Goal: Task Accomplishment & Management: Complete application form

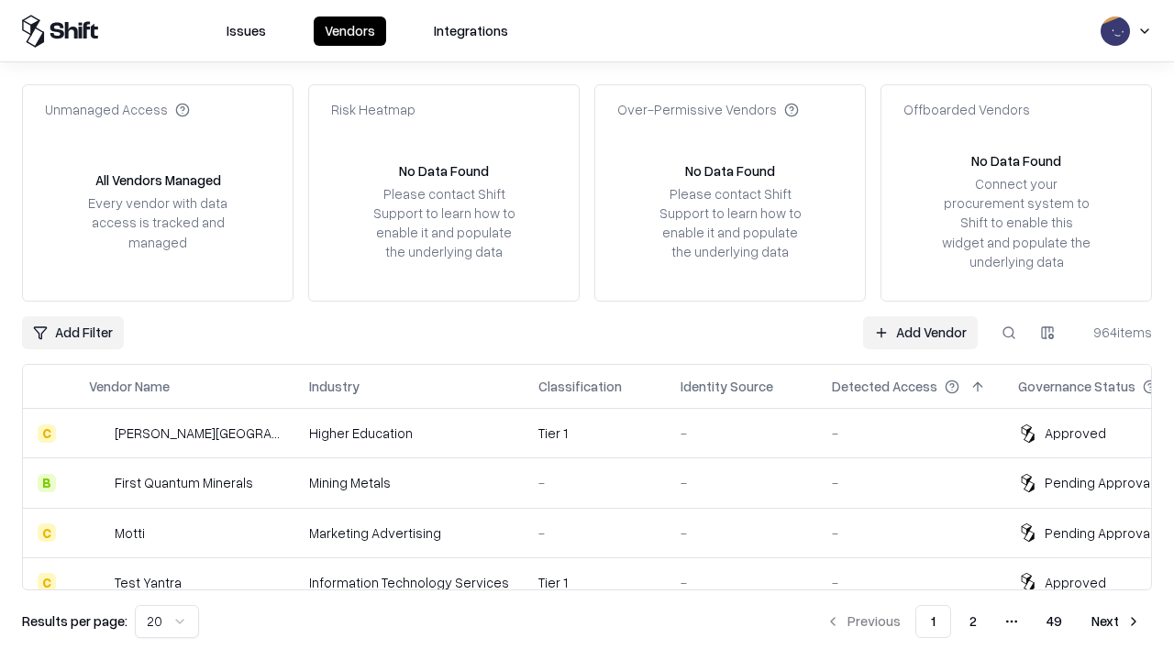
click at [920, 332] on link "Add Vendor" at bounding box center [920, 332] width 115 height 33
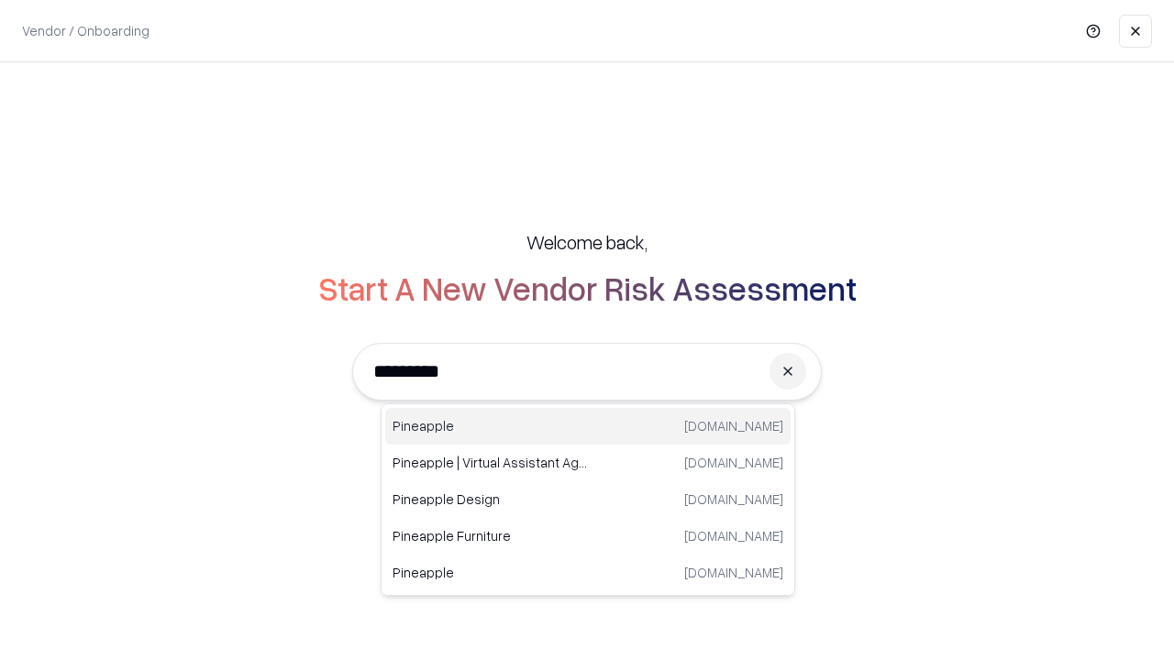
click at [588, 427] on div "Pineapple [DOMAIN_NAME]" at bounding box center [587, 426] width 405 height 37
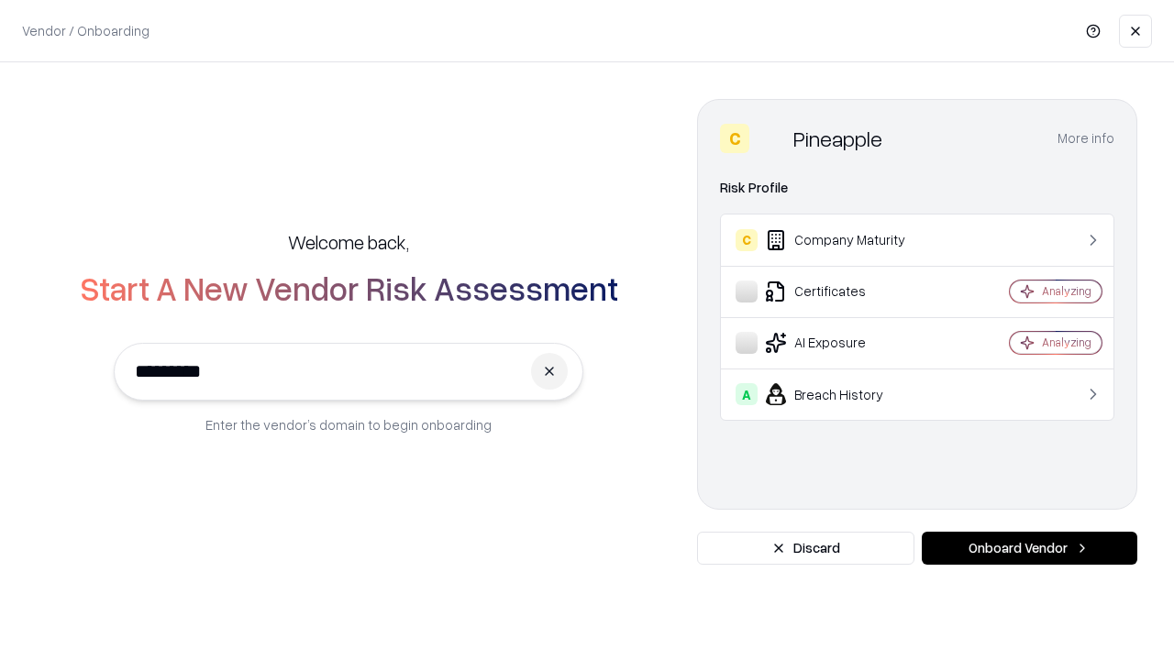
type input "*********"
click at [1029, 549] on button "Onboard Vendor" at bounding box center [1030, 548] width 216 height 33
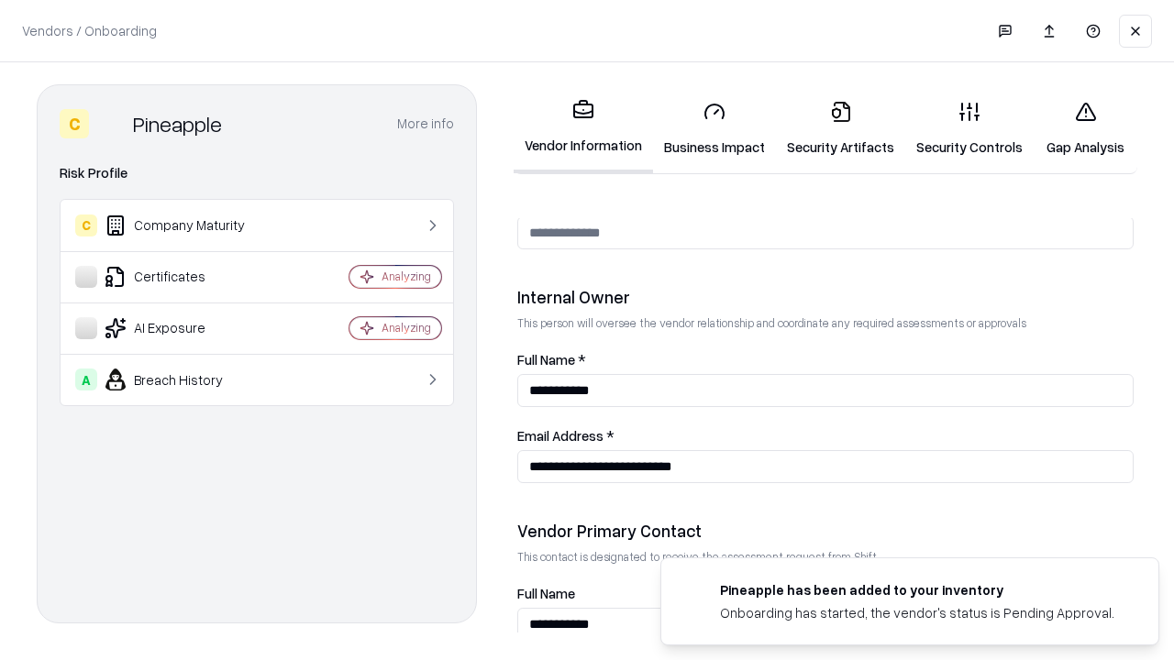
scroll to position [950, 0]
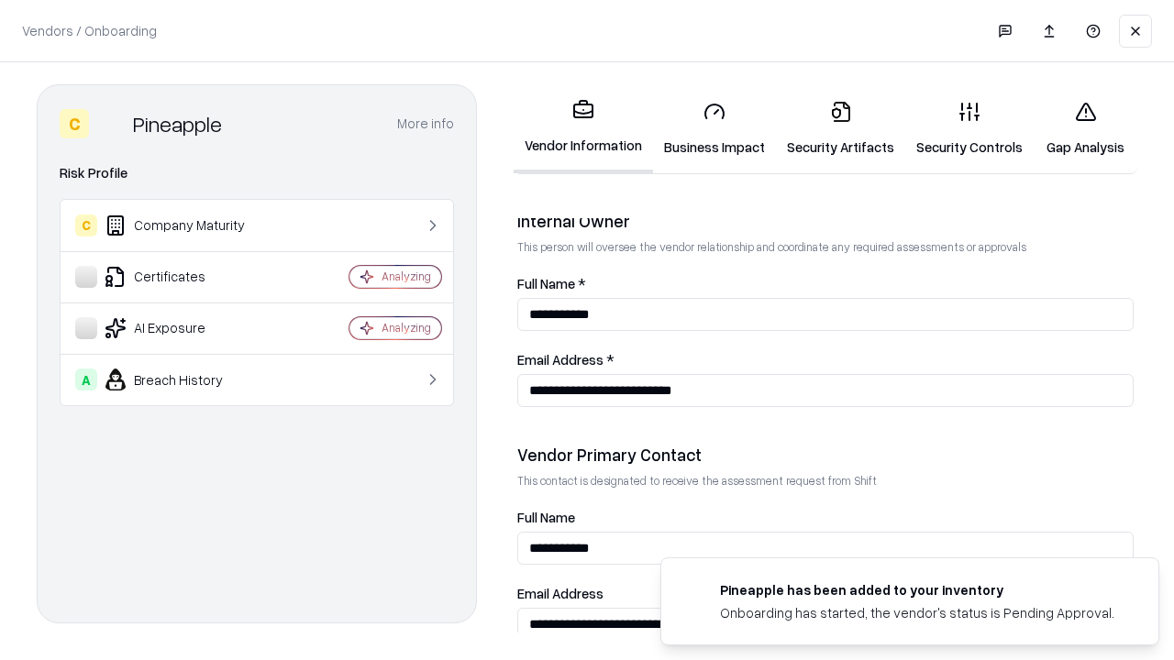
click at [715, 128] on link "Business Impact" at bounding box center [714, 128] width 123 height 85
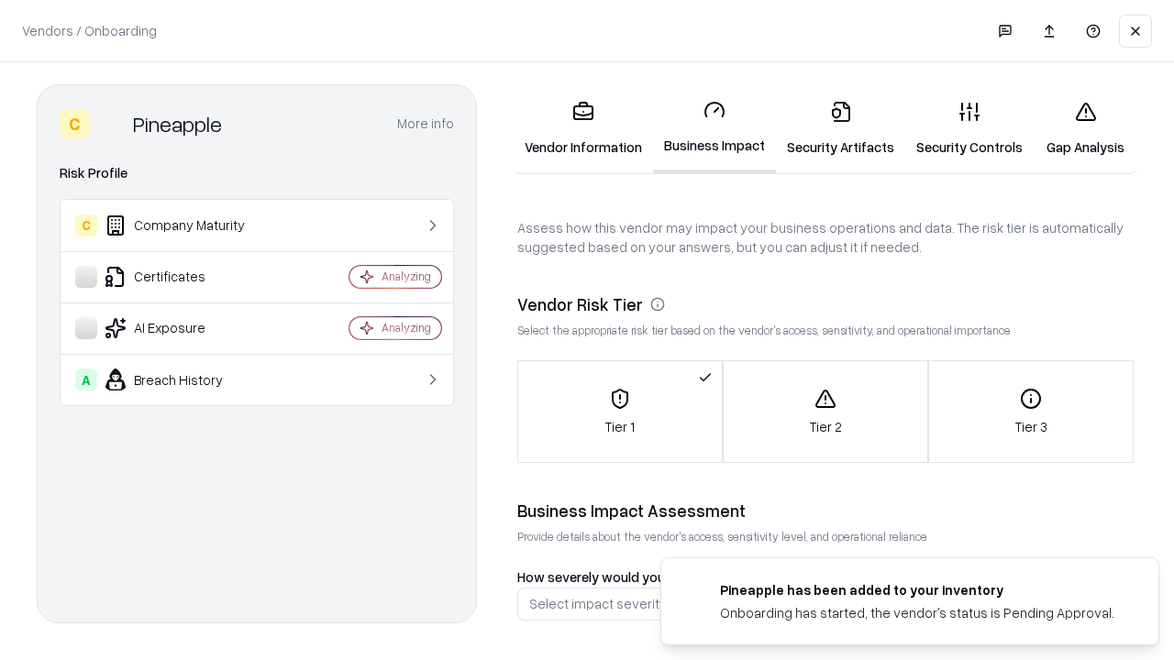
click at [1085, 128] on link "Gap Analysis" at bounding box center [1086, 128] width 104 height 85
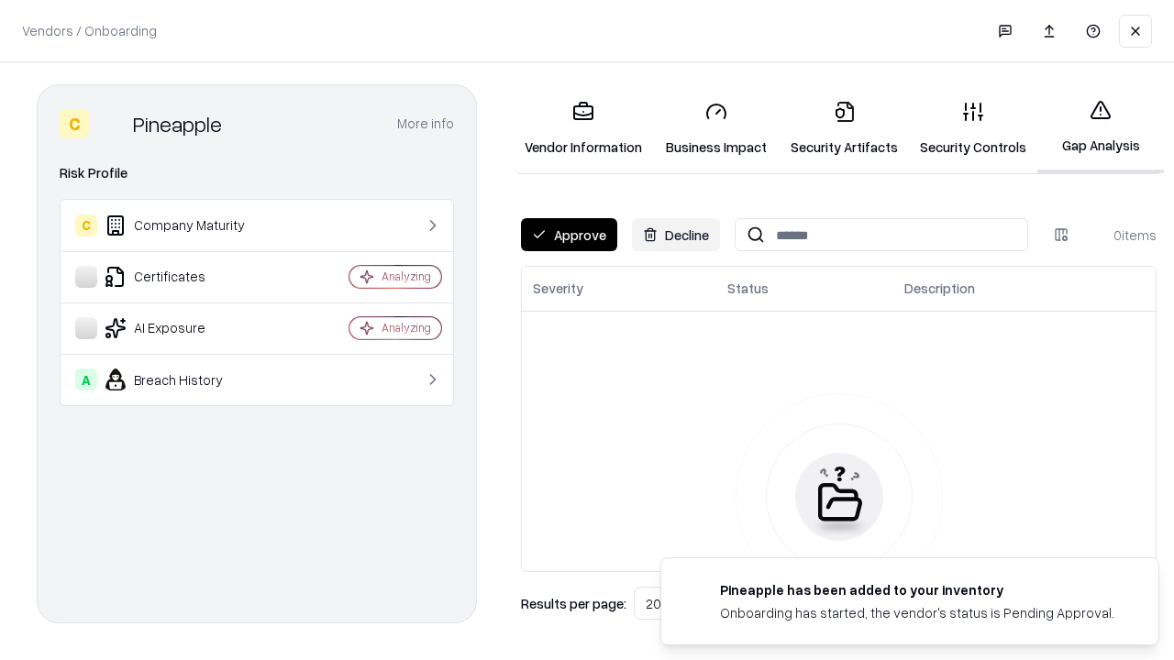
click at [569, 235] on button "Approve" at bounding box center [569, 234] width 96 height 33
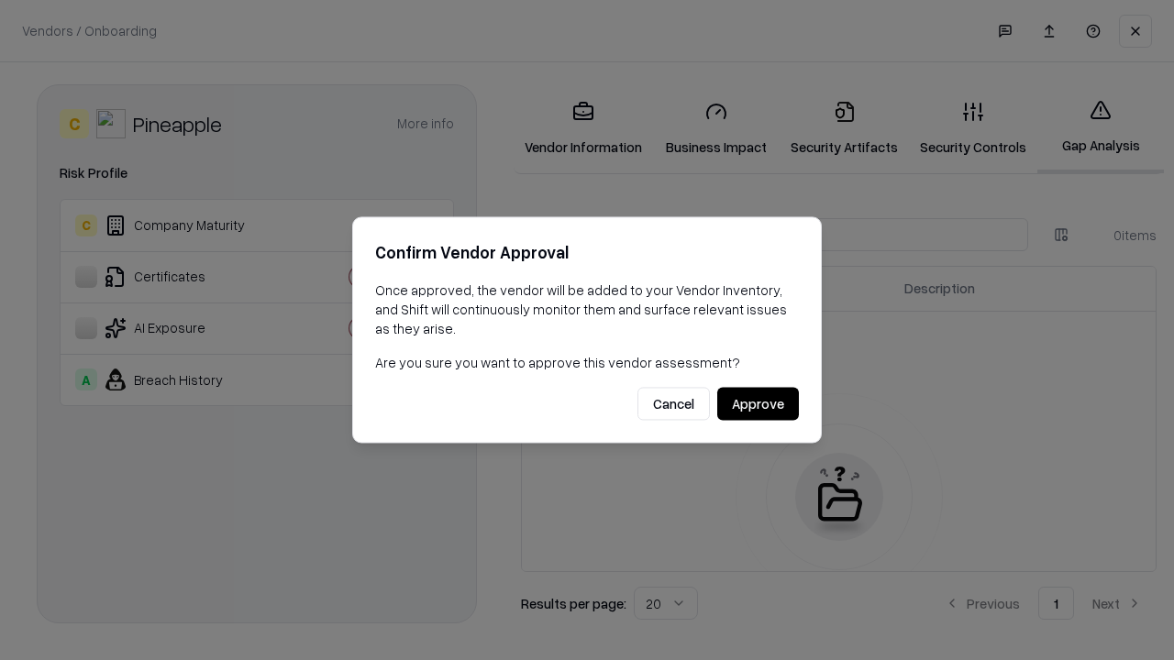
click at [758, 404] on button "Approve" at bounding box center [758, 404] width 82 height 33
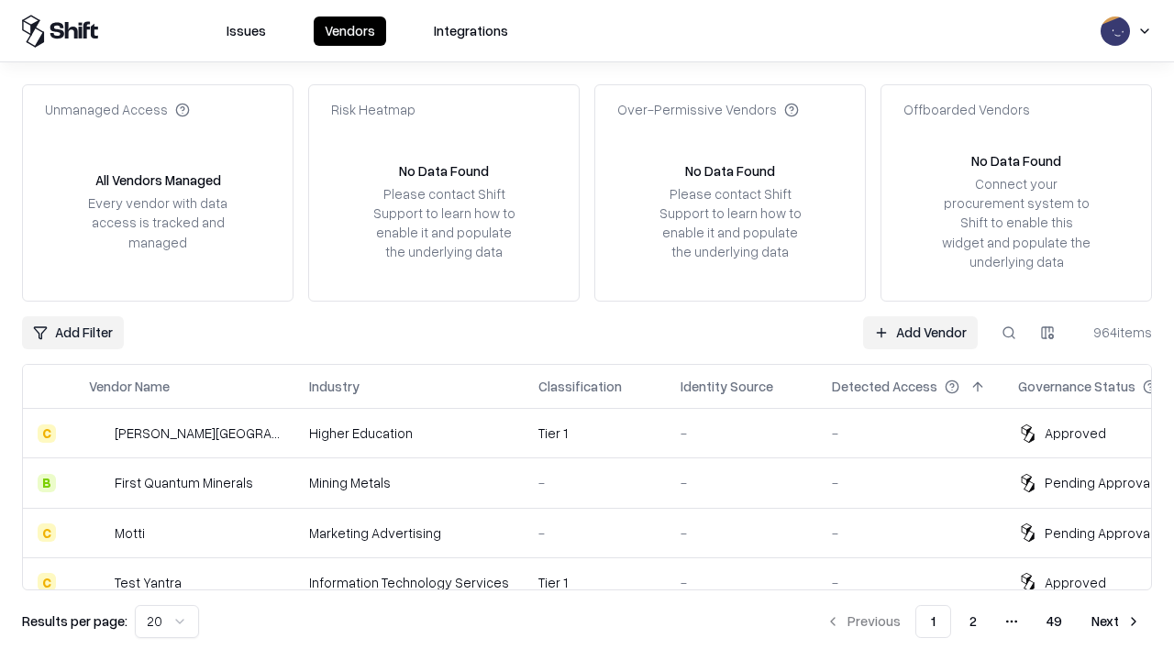
type input "*********"
click at [920, 332] on link "Add Vendor" at bounding box center [920, 332] width 115 height 33
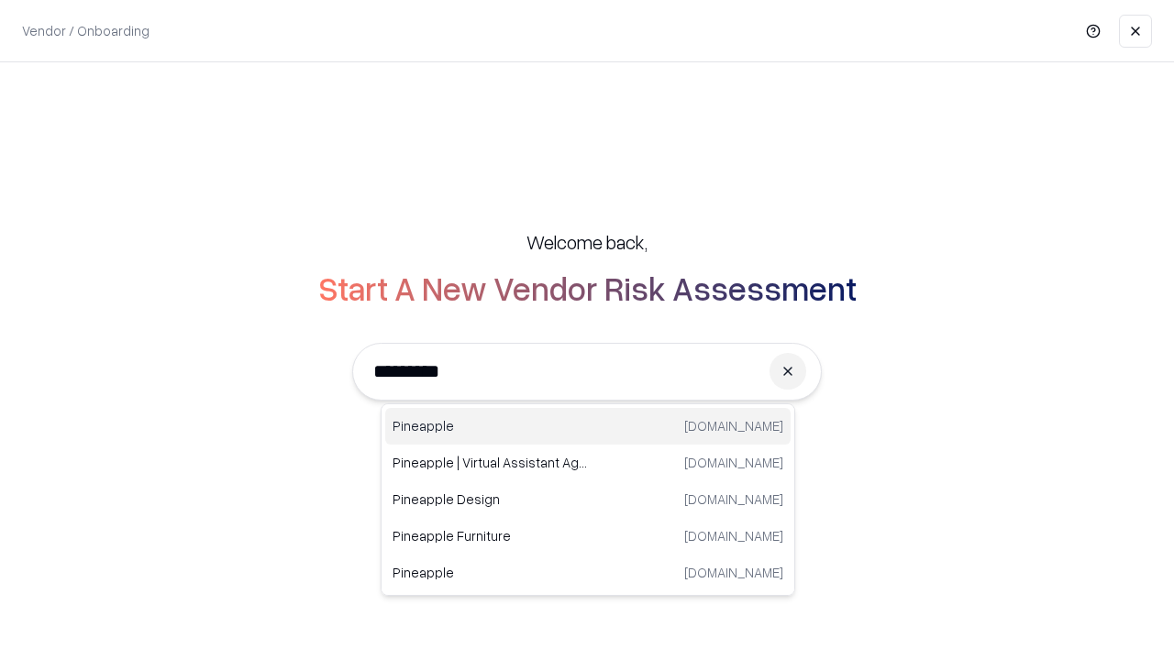
click at [588, 427] on div "Pineapple [DOMAIN_NAME]" at bounding box center [587, 426] width 405 height 37
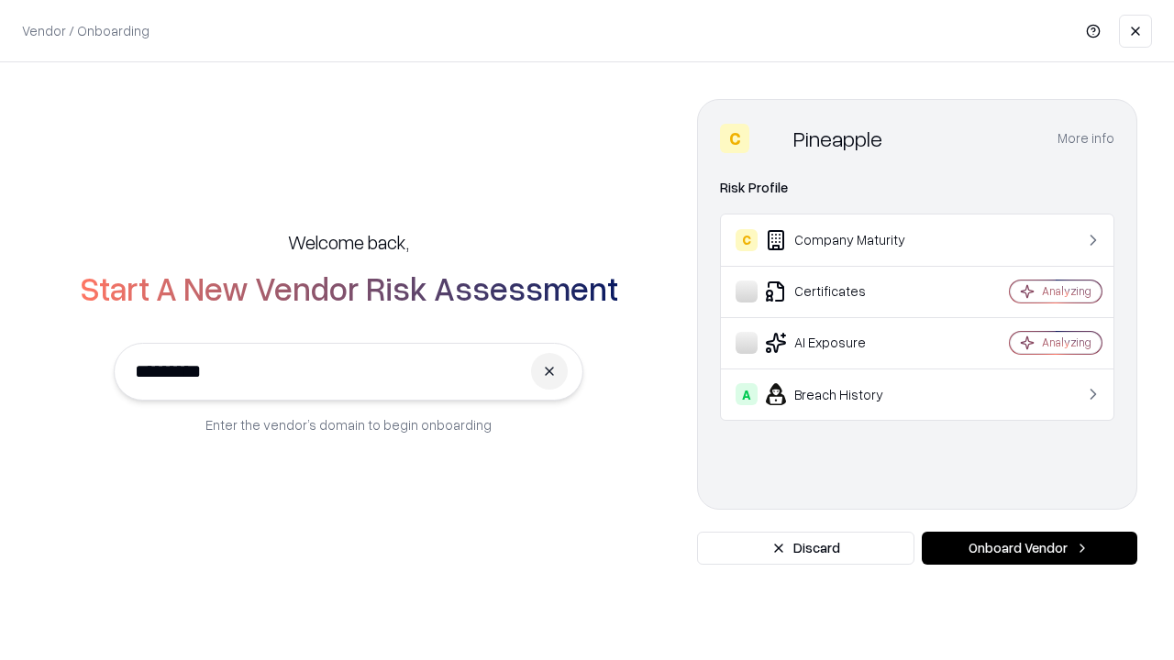
type input "*********"
click at [1029, 549] on button "Onboard Vendor" at bounding box center [1030, 548] width 216 height 33
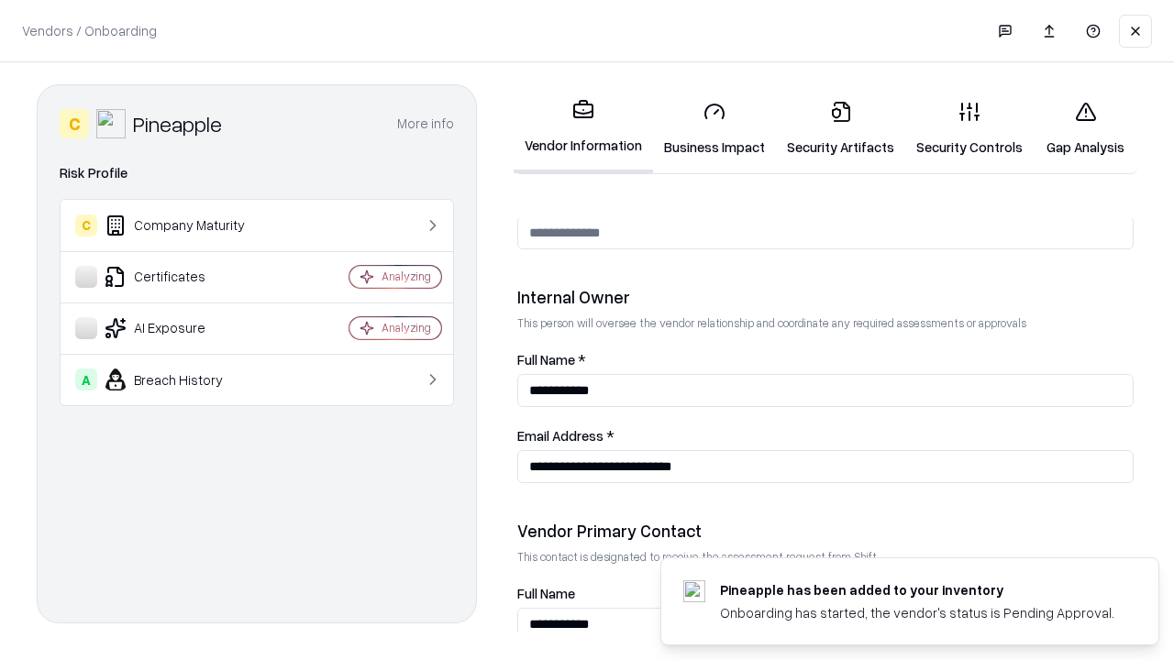
scroll to position [950, 0]
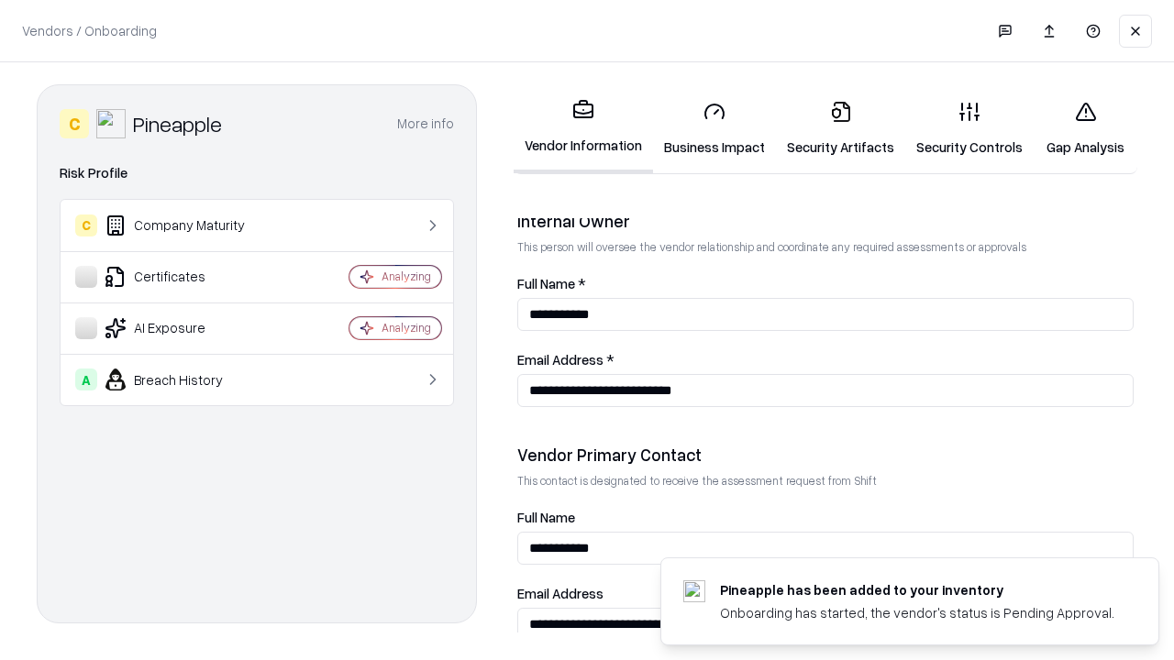
click at [1085, 128] on link "Gap Analysis" at bounding box center [1086, 128] width 104 height 85
